Goal: Task Accomplishment & Management: Use online tool/utility

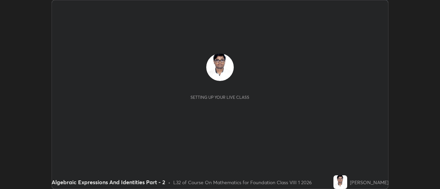
scroll to position [189, 439]
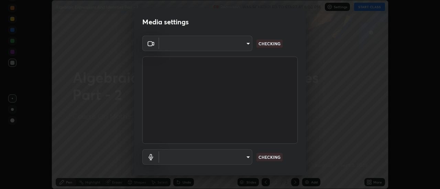
type input "0be616c92c2879d8fe19306c4b8383fc9b13f77197a30f876870ce6c7906effd"
type input "default"
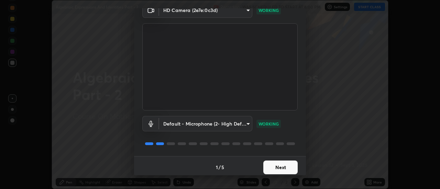
scroll to position [36, 0]
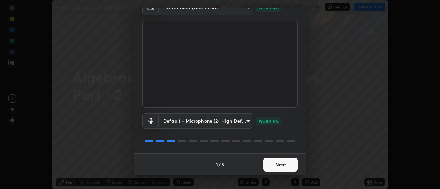
click at [280, 165] on button "Next" at bounding box center [280, 165] width 34 height 14
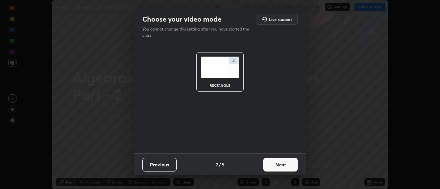
scroll to position [0, 0]
click at [281, 167] on button "Next" at bounding box center [280, 165] width 34 height 14
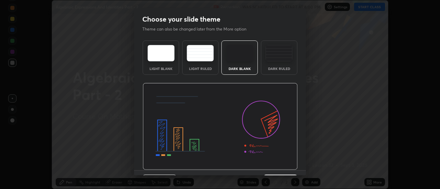
scroll to position [17, 0]
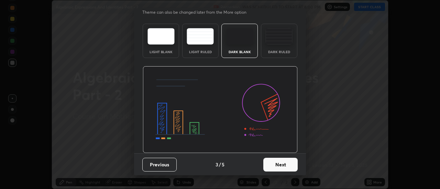
click at [280, 165] on button "Next" at bounding box center [280, 165] width 34 height 14
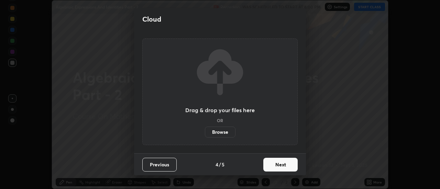
scroll to position [0, 0]
click at [280, 166] on button "Next" at bounding box center [280, 165] width 34 height 14
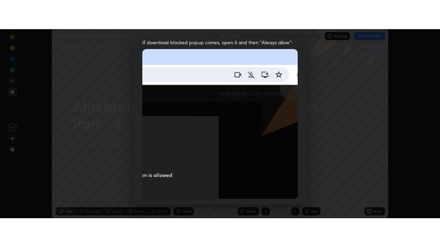
scroll to position [176, 0]
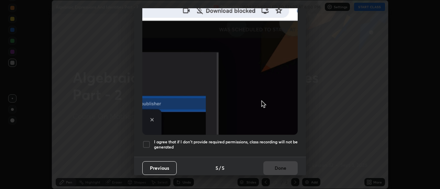
click at [276, 143] on h5 "I agree that if I don't provide required permissions, class recording will not …" at bounding box center [226, 144] width 144 height 11
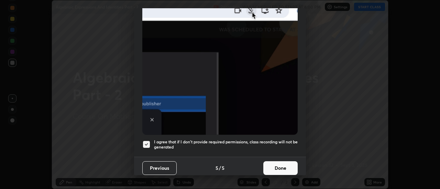
click at [284, 169] on button "Done" at bounding box center [280, 168] width 34 height 14
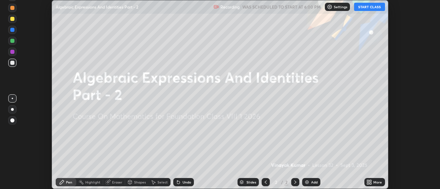
click at [363, 5] on button "START CLASS" at bounding box center [369, 7] width 31 height 8
click at [367, 183] on icon at bounding box center [368, 184] width 2 height 2
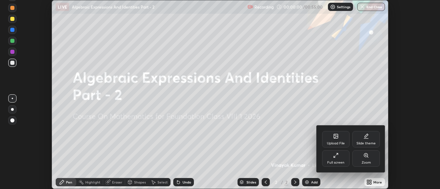
click at [338, 156] on icon at bounding box center [335, 155] width 5 height 5
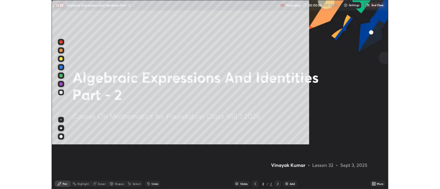
scroll to position [247, 440]
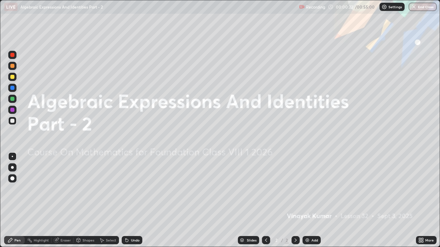
click at [310, 189] on div "Add" at bounding box center [311, 240] width 18 height 8
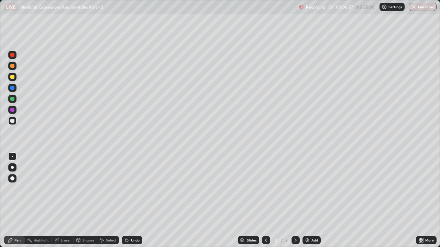
click at [11, 58] on div at bounding box center [12, 55] width 8 height 8
click at [131, 189] on div "Undo" at bounding box center [135, 240] width 9 height 3
click at [133, 189] on div "Undo" at bounding box center [132, 240] width 21 height 8
click at [12, 121] on div at bounding box center [12, 121] width 4 height 4
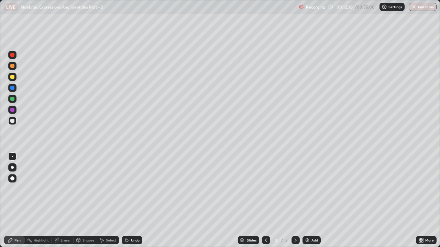
click at [305, 189] on img at bounding box center [306, 240] width 5 height 5
click at [128, 189] on div "Undo" at bounding box center [132, 240] width 21 height 8
click at [11, 57] on div at bounding box center [12, 55] width 4 height 4
click at [126, 189] on icon at bounding box center [126, 240] width 3 height 3
click at [131, 189] on div "Undo" at bounding box center [135, 240] width 9 height 3
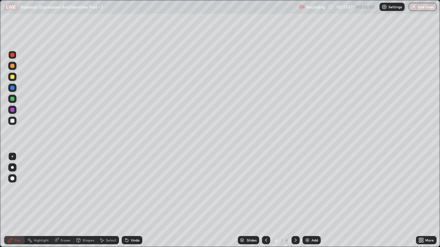
click at [134, 189] on div "Undo" at bounding box center [135, 240] width 9 height 3
click at [133, 189] on div "Undo" at bounding box center [135, 240] width 9 height 3
click at [308, 189] on div "Add" at bounding box center [311, 240] width 18 height 8
click at [262, 189] on div at bounding box center [266, 240] width 8 height 8
click at [304, 189] on div "Add" at bounding box center [311, 240] width 18 height 8
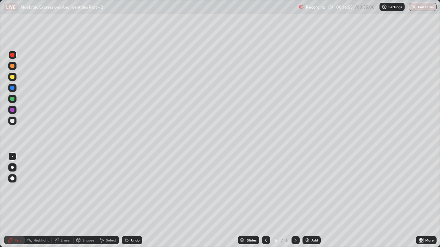
click at [296, 189] on icon at bounding box center [295, 240] width 5 height 5
click at [264, 189] on div at bounding box center [266, 240] width 8 height 8
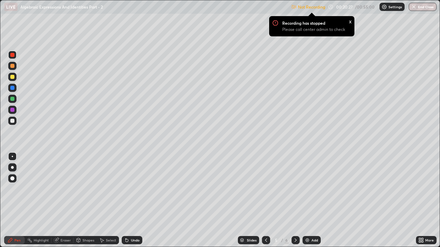
click at [307, 5] on p "Not Recording" at bounding box center [311, 6] width 27 height 5
click at [306, 5] on p "Not Recording" at bounding box center [311, 6] width 27 height 5
click at [391, 6] on p "Settings" at bounding box center [394, 6] width 13 height 3
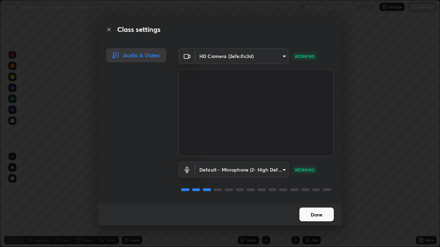
click at [305, 189] on button "Done" at bounding box center [316, 215] width 34 height 14
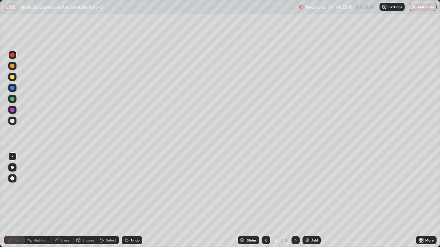
click at [12, 121] on div at bounding box center [12, 121] width 4 height 4
click at [135, 189] on div "Undo" at bounding box center [132, 240] width 21 height 8
click at [295, 189] on icon at bounding box center [295, 240] width 5 height 5
click at [127, 189] on icon at bounding box center [126, 240] width 3 height 3
click at [128, 189] on icon at bounding box center [126, 240] width 5 height 5
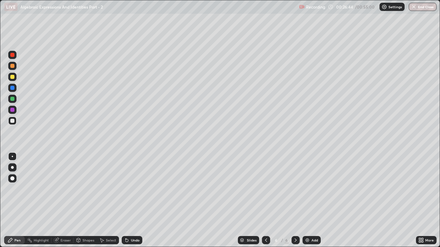
click at [131, 189] on div "Undo" at bounding box center [135, 240] width 9 height 3
click at [135, 189] on div "Undo" at bounding box center [135, 240] width 9 height 3
click at [12, 55] on div at bounding box center [12, 55] width 4 height 4
click at [131, 189] on div "Undo" at bounding box center [132, 240] width 21 height 8
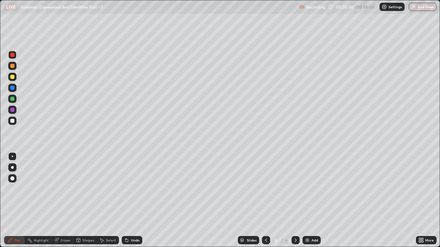
click at [132, 189] on div "Undo" at bounding box center [132, 240] width 21 height 8
click at [134, 189] on div "Undo" at bounding box center [132, 240] width 21 height 8
click at [135, 189] on div "Undo" at bounding box center [132, 240] width 21 height 8
click at [135, 189] on div "Undo" at bounding box center [135, 240] width 9 height 3
click at [12, 120] on div at bounding box center [12, 121] width 4 height 4
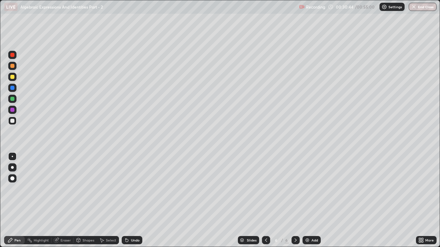
click at [132, 189] on div "Undo" at bounding box center [135, 240] width 9 height 3
click at [14, 55] on div at bounding box center [12, 55] width 4 height 4
click at [308, 189] on img at bounding box center [306, 240] width 5 height 5
click at [134, 189] on div "Undo" at bounding box center [135, 240] width 9 height 3
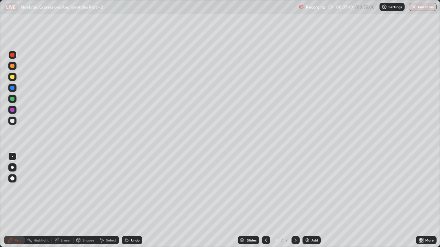
click at [306, 189] on img at bounding box center [306, 240] width 5 height 5
click at [266, 189] on icon at bounding box center [265, 240] width 5 height 5
click at [132, 189] on div "Undo" at bounding box center [135, 240] width 9 height 3
click at [134, 189] on div "Undo" at bounding box center [135, 240] width 9 height 3
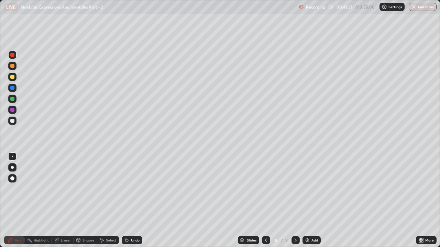
click at [9, 119] on div at bounding box center [12, 121] width 8 height 8
click at [295, 189] on icon at bounding box center [295, 240] width 5 height 5
click at [133, 189] on div "Undo" at bounding box center [132, 240] width 21 height 8
click at [132, 189] on div "Undo" at bounding box center [132, 240] width 21 height 8
click at [316, 189] on div "Add" at bounding box center [314, 240] width 7 height 3
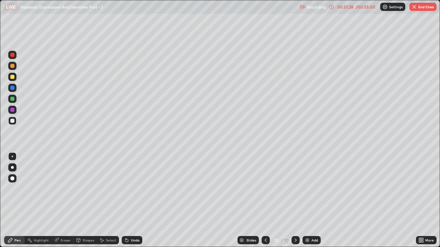
click at [133, 189] on div "Undo" at bounding box center [135, 240] width 9 height 3
click at [417, 4] on button "End Class" at bounding box center [422, 7] width 27 height 8
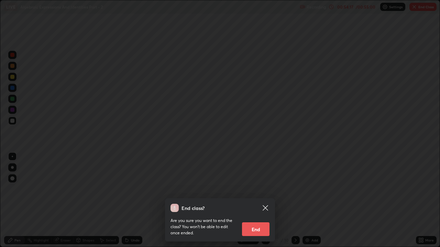
click at [256, 189] on button "End" at bounding box center [255, 230] width 27 height 14
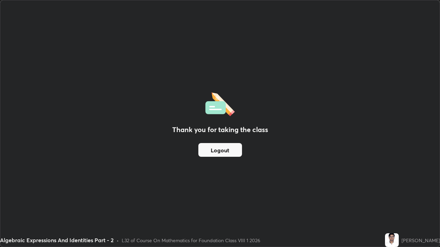
click at [228, 151] on button "Logout" at bounding box center [220, 150] width 44 height 14
click at [227, 150] on button "Logout" at bounding box center [220, 150] width 44 height 14
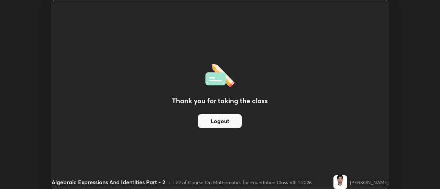
scroll to position [34150, 33900]
